Goal: Communication & Community: Answer question/provide support

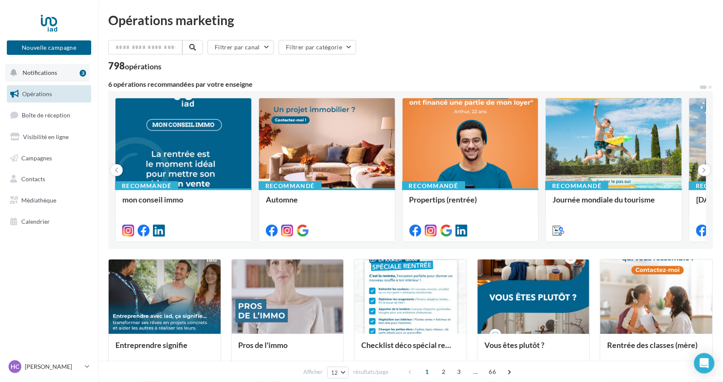
click at [60, 76] on button "Notifications 3" at bounding box center [47, 73] width 84 height 18
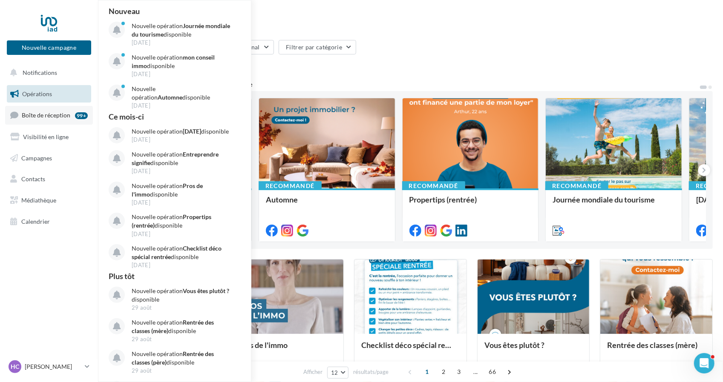
click at [63, 112] on span "Boîte de réception" at bounding box center [46, 115] width 49 height 7
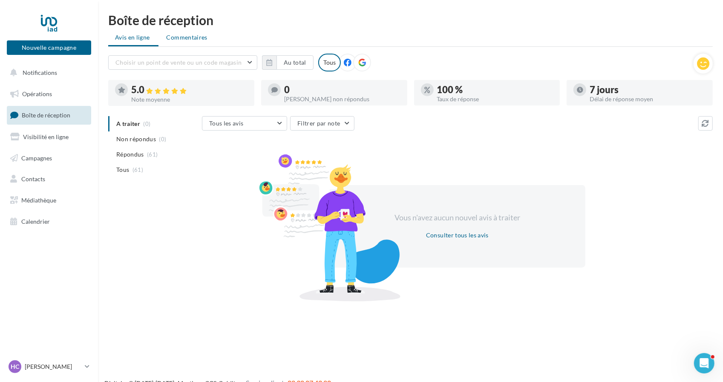
click at [192, 38] on span "Commentaires" at bounding box center [186, 37] width 41 height 7
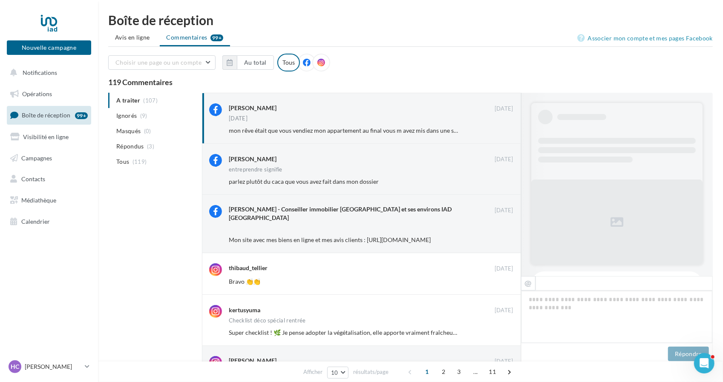
scroll to position [245, 0]
